Goal: Find specific page/section: Find specific page/section

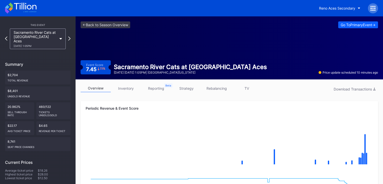
click at [25, 4] on icon at bounding box center [25, 6] width 22 height 7
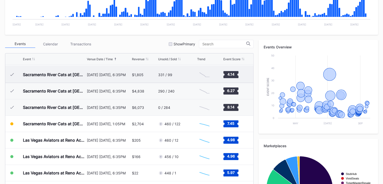
scroll to position [144, 0]
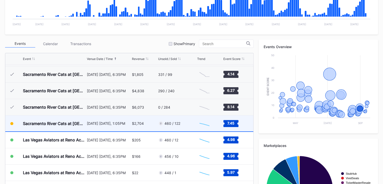
click at [148, 120] on div "$2,704" at bounding box center [144, 123] width 25 height 16
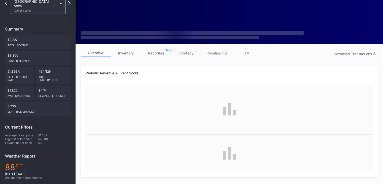
scroll to position [36, 0]
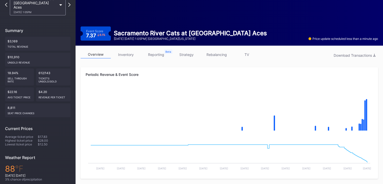
scroll to position [36, 0]
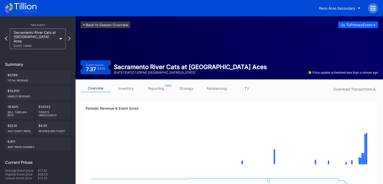
click at [21, 9] on icon at bounding box center [20, 8] width 31 height 11
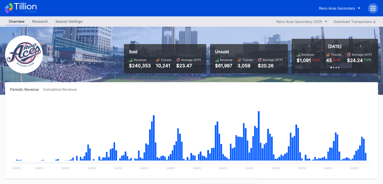
scroll to position [1079, 0]
click at [19, 6] on icon at bounding box center [20, 8] width 31 height 11
click at [22, 11] on icon at bounding box center [20, 8] width 31 height 11
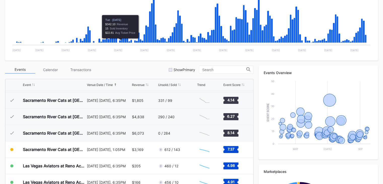
scroll to position [176, 0]
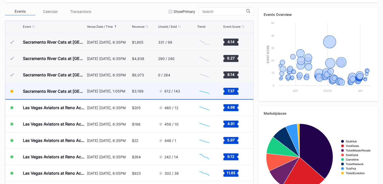
click at [146, 89] on div "$3,169" at bounding box center [144, 91] width 25 height 16
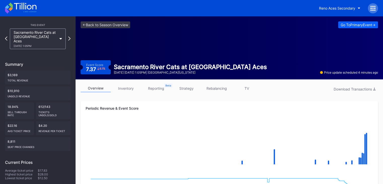
click at [21, 6] on icon at bounding box center [20, 8] width 31 height 11
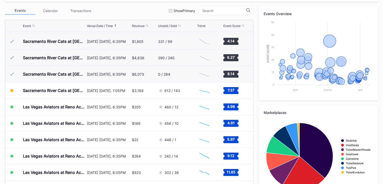
scroll to position [197, 0]
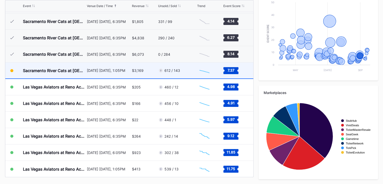
click at [186, 71] on div "612 / 143" at bounding box center [177, 70] width 38 height 16
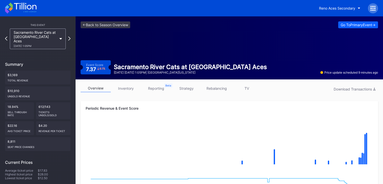
click at [24, 11] on icon at bounding box center [20, 8] width 31 height 11
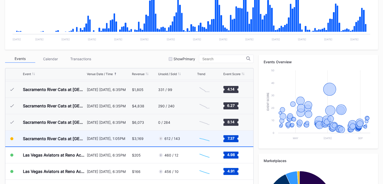
scroll to position [132, 0]
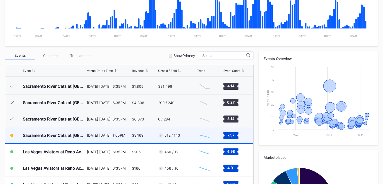
click at [183, 130] on div "612 / 143" at bounding box center [177, 135] width 38 height 16
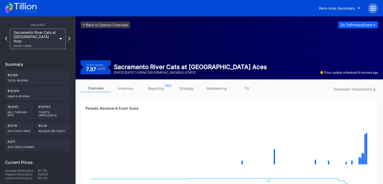
click at [26, 5] on icon at bounding box center [25, 6] width 22 height 7
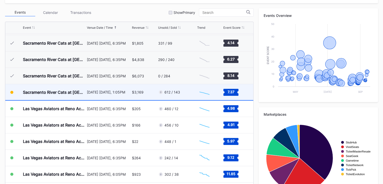
scroll to position [197, 0]
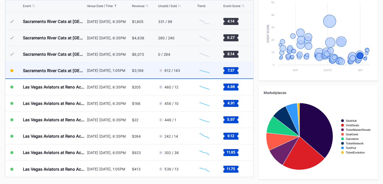
click at [149, 71] on div "$3,169" at bounding box center [144, 70] width 25 height 16
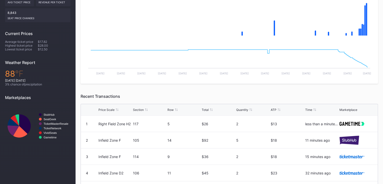
scroll to position [41, 0]
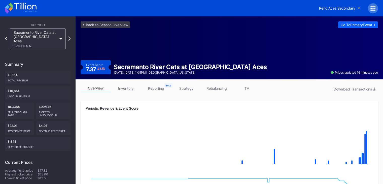
click at [26, 6] on icon at bounding box center [20, 8] width 31 height 11
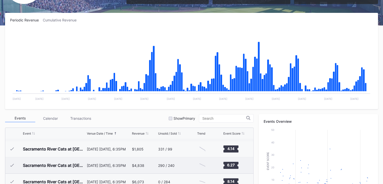
scroll to position [104, 0]
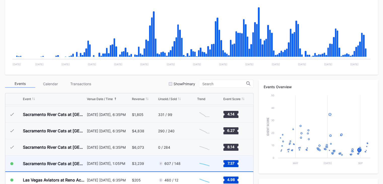
click at [188, 165] on div "607 / 148" at bounding box center [177, 163] width 38 height 16
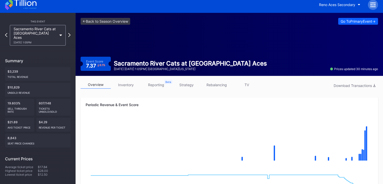
scroll to position [4, 0]
